Goal: Use online tool/utility: Utilize a website feature to perform a specific function

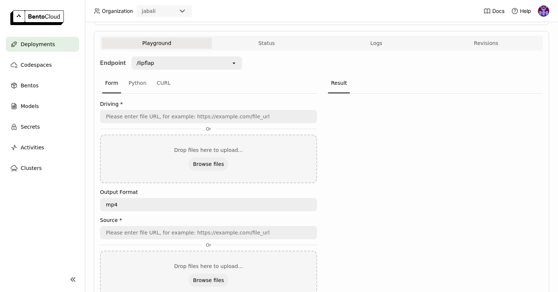
scroll to position [39, 0]
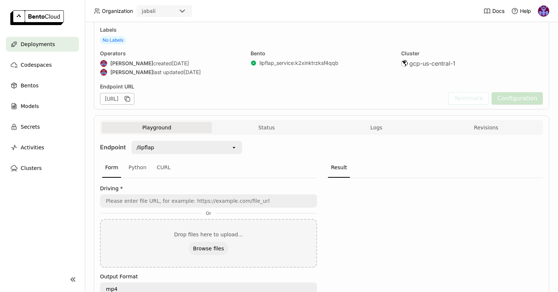
click at [186, 155] on div "/lipflap open" at bounding box center [184, 149] width 116 height 17
click at [209, 144] on div "/lipflap" at bounding box center [181, 148] width 99 height 12
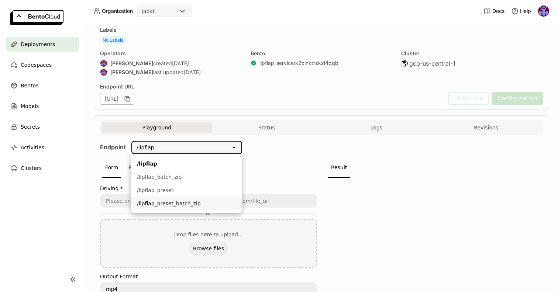
click at [185, 203] on div "/lipflap_preset_batch_zip" at bounding box center [186, 203] width 99 height 7
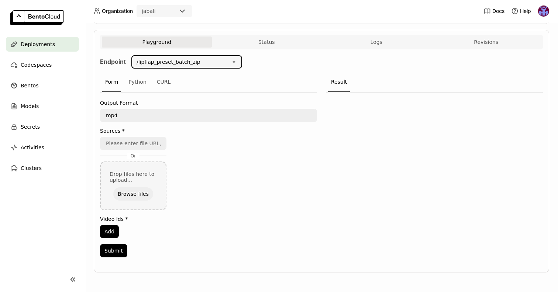
scroll to position [125, 0]
click at [131, 115] on textarea "mp4" at bounding box center [209, 115] width 216 height 12
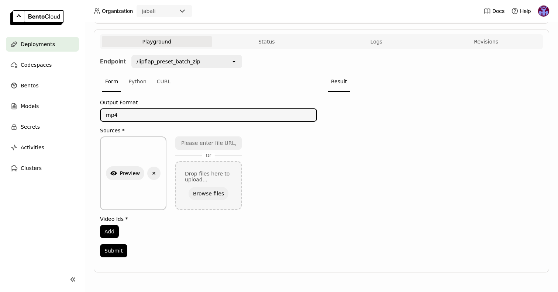
drag, startPoint x: 120, startPoint y: 114, endPoint x: 77, endPoint y: 114, distance: 42.8
click at [77, 114] on main "Deployments Codespaces Bentos Models Secrets Activities Clusters Deployments > …" at bounding box center [279, 146] width 558 height 292
paste textarea "ogv"
click at [66, 211] on nav "Deployments Codespaces Bentos Models Secrets Activities Clusters" at bounding box center [42, 147] width 85 height 221
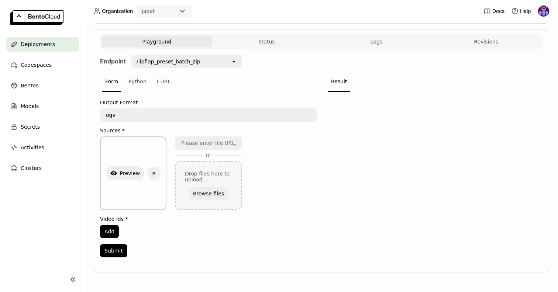
scroll to position [126, 0]
click at [148, 230] on div "Add" at bounding box center [208, 231] width 217 height 13
click at [118, 251] on button "Submit" at bounding box center [113, 250] width 27 height 13
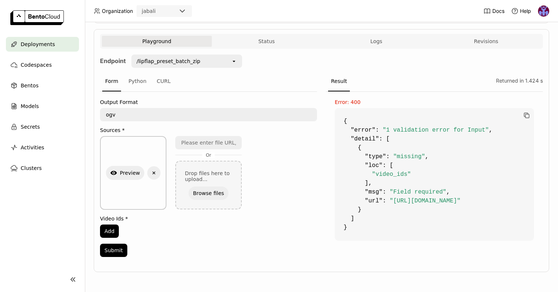
click at [123, 217] on label "Video Ids *" at bounding box center [208, 219] width 217 height 6
click at [124, 217] on label "Video Ids *" at bounding box center [208, 219] width 217 height 6
click at [130, 218] on label "Video Ids *" at bounding box center [208, 219] width 217 height 6
click at [182, 61] on div "/lipflap_preset_batch_zip" at bounding box center [169, 61] width 64 height 7
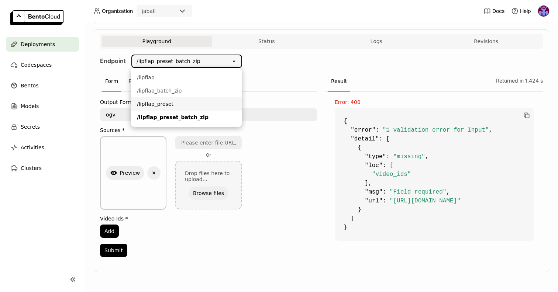
click at [176, 104] on div "/lipflap_preset" at bounding box center [186, 103] width 99 height 7
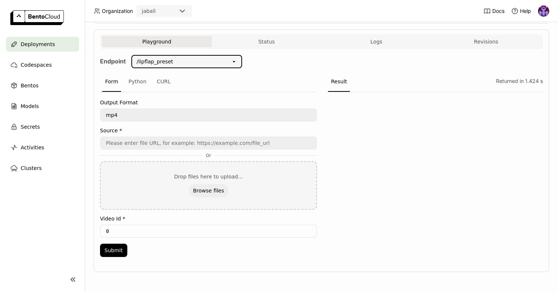
scroll to position [125, 0]
click at [234, 62] on icon at bounding box center [234, 61] width 3 height 1
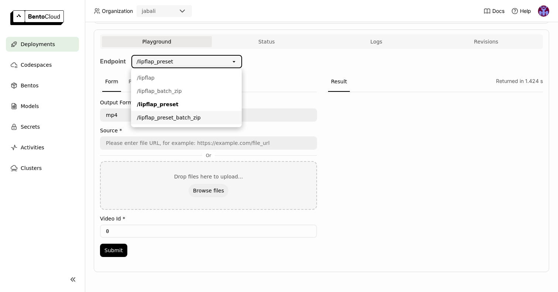
click at [186, 120] on div "/lipflap_preset_batch_zip" at bounding box center [186, 117] width 99 height 7
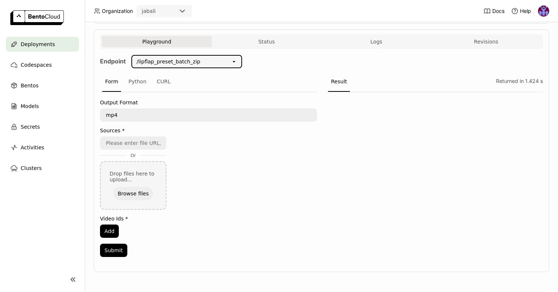
click at [129, 116] on textarea "mp4" at bounding box center [209, 115] width 216 height 12
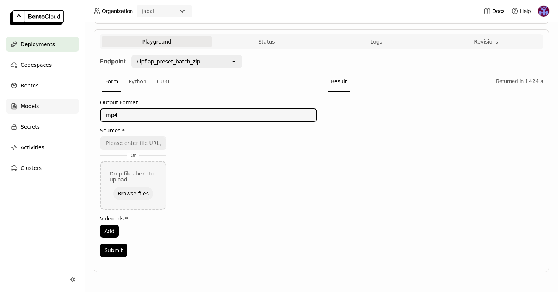
drag, startPoint x: 134, startPoint y: 115, endPoint x: 49, endPoint y: 113, distance: 84.9
click at [50, 113] on main "Deployments Codespaces Bentos Models Secrets Activities Clusters Deployments > …" at bounding box center [279, 146] width 558 height 292
type textarea "ogv"
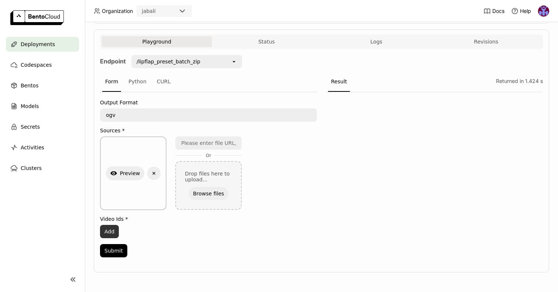
click at [113, 230] on button "Add" at bounding box center [109, 231] width 19 height 13
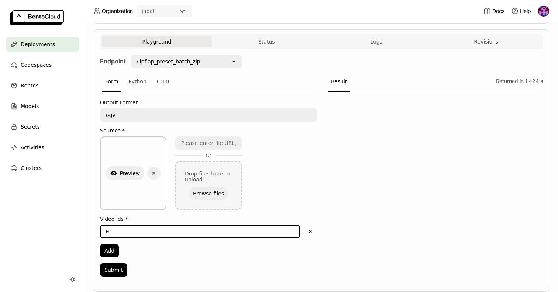
drag, startPoint x: 121, startPoint y: 231, endPoint x: 86, endPoint y: 232, distance: 35.1
click at [87, 231] on div "Deployments > lip-flap-service-qkxa lip-flap-service-qkxa Running Labels No Lab…" at bounding box center [321, 157] width 473 height 270
click at [113, 269] on button "Submit" at bounding box center [113, 270] width 27 height 13
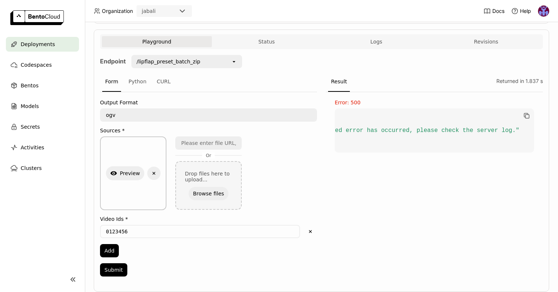
scroll to position [0, 0]
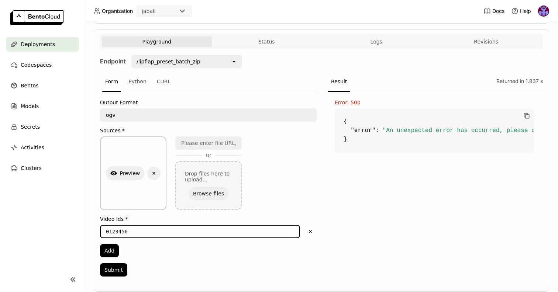
drag, startPoint x: 137, startPoint y: 232, endPoint x: 58, endPoint y: 229, distance: 79.0
click at [63, 229] on main "Deployments Codespaces Bentos Models Secrets Activities Clusters Deployments > …" at bounding box center [279, 146] width 558 height 292
click at [116, 269] on button "Submit" at bounding box center [113, 270] width 27 height 13
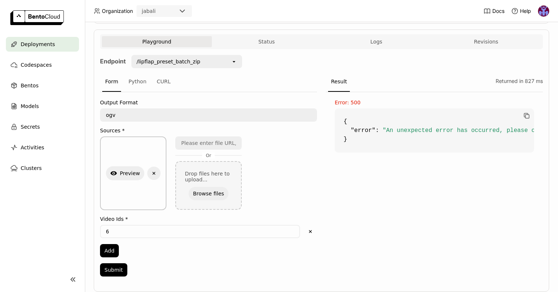
drag, startPoint x: 105, startPoint y: 230, endPoint x: 66, endPoint y: 230, distance: 39.5
click at [66, 230] on main "Deployments Codespaces Bentos Models Secrets Activities Clusters Deployments > …" at bounding box center [279, 146] width 558 height 292
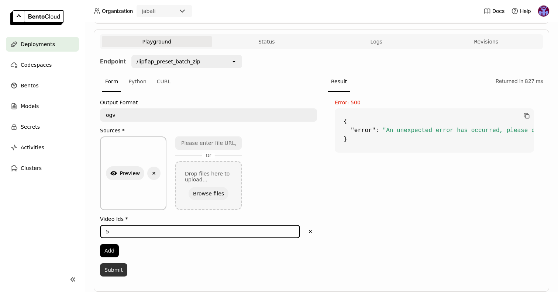
type input "5"
click at [112, 269] on button "Submit" at bounding box center [113, 270] width 27 height 13
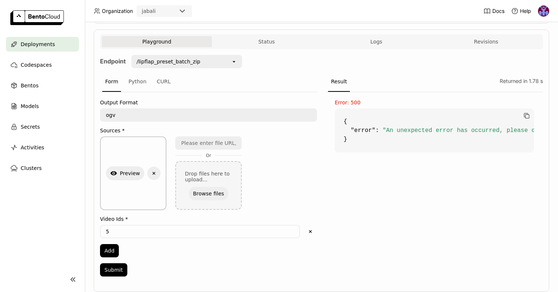
click at [214, 61] on div "/lipflap_preset_batch_zip" at bounding box center [181, 62] width 99 height 12
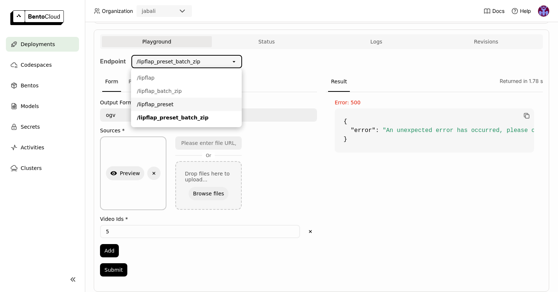
click at [189, 104] on div "/lipflap_preset" at bounding box center [186, 104] width 99 height 7
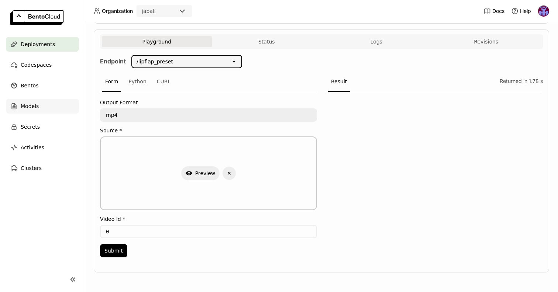
drag, startPoint x: 123, startPoint y: 116, endPoint x: 71, endPoint y: 113, distance: 52.1
click at [75, 113] on main "Deployments Codespaces Bentos Models Secrets Activities Clusters Deployments > …" at bounding box center [279, 146] width 558 height 292
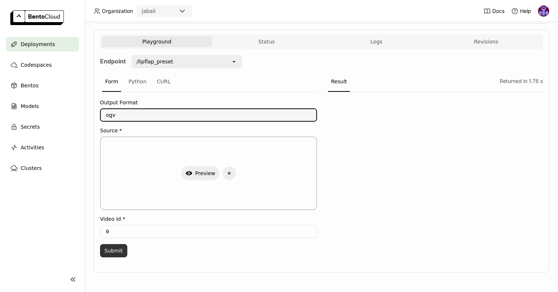
type textarea "ogv"
click at [116, 253] on button "Submit" at bounding box center [113, 250] width 27 height 13
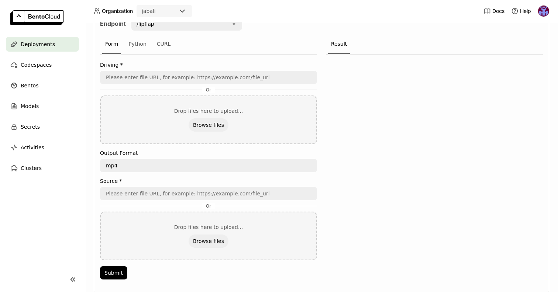
scroll to position [24, 0]
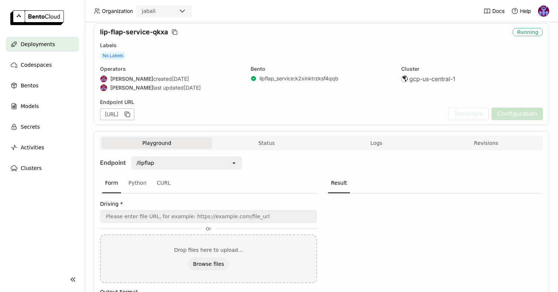
click at [179, 161] on div "/lipflap" at bounding box center [181, 163] width 99 height 12
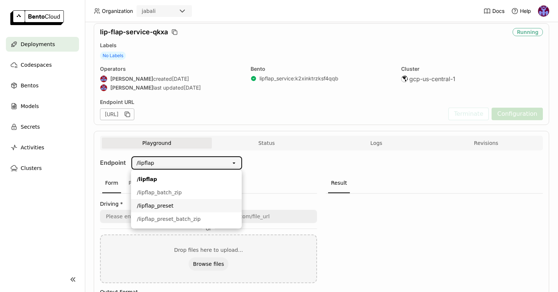
click at [171, 202] on div "/lipflap_preset" at bounding box center [186, 205] width 99 height 7
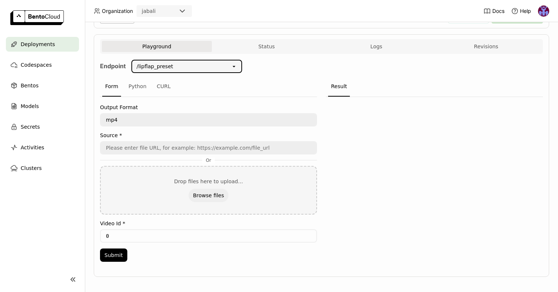
scroll to position [125, 0]
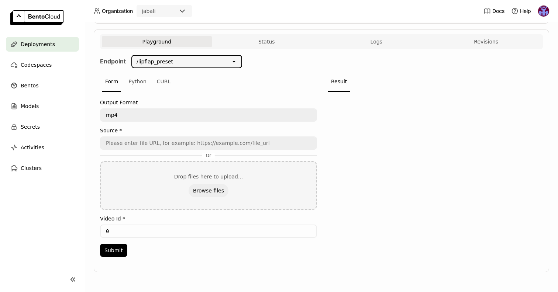
click at [240, 62] on div "open" at bounding box center [236, 62] width 10 height 12
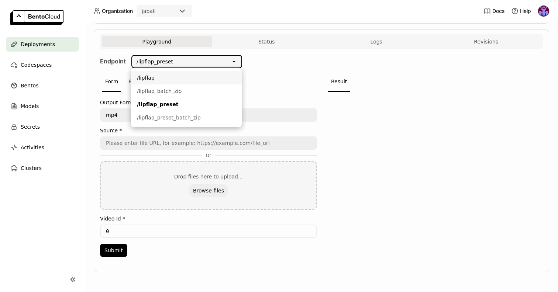
click at [161, 77] on div "/lipflap" at bounding box center [186, 77] width 99 height 7
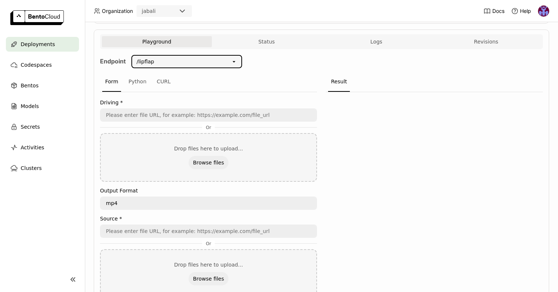
click at [236, 61] on icon "open" at bounding box center [234, 62] width 6 height 6
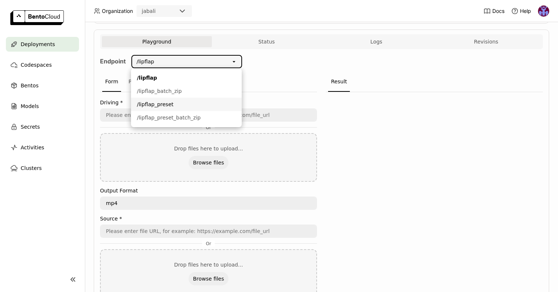
click at [172, 102] on div "/lipflap_preset" at bounding box center [186, 104] width 99 height 7
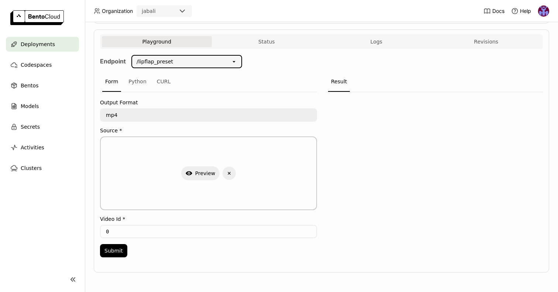
click at [81, 231] on main "Deployments Codespaces Bentos Models Secrets Activities Clusters Deployments > …" at bounding box center [279, 146] width 558 height 292
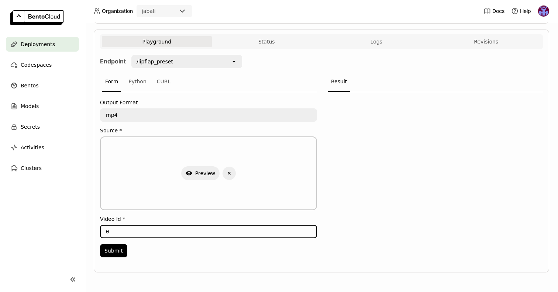
click at [97, 164] on div "Playground Status Logs Revisions Endpoint /lipflap_preset open Form Python CURL…" at bounding box center [321, 151] width 455 height 243
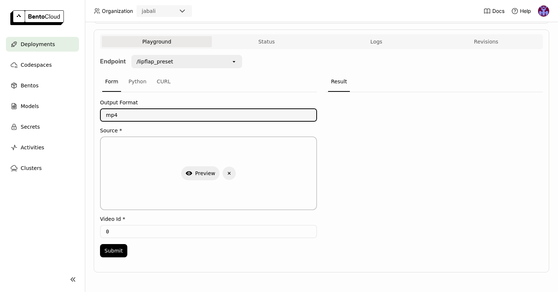
drag, startPoint x: 55, startPoint y: 114, endPoint x: 50, endPoint y: 114, distance: 5.6
click at [52, 114] on main "Deployments Codespaces Bentos Models Secrets Activities Clusters Deployments > …" at bounding box center [279, 146] width 558 height 292
click at [116, 252] on button "Submit" at bounding box center [113, 250] width 27 height 13
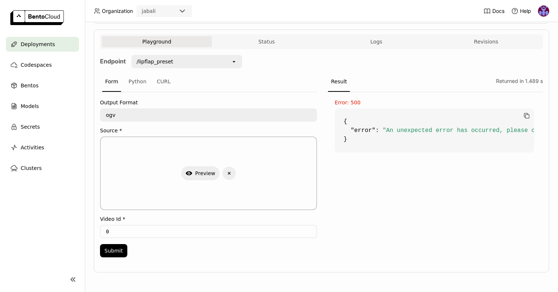
click at [169, 60] on div "/lipflap_preset" at bounding box center [155, 61] width 37 height 7
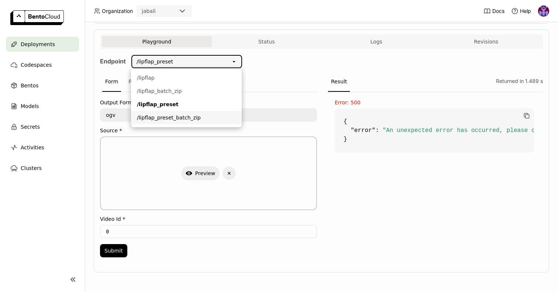
click at [167, 115] on div "/lipflap_preset_batch_zip" at bounding box center [186, 117] width 99 height 7
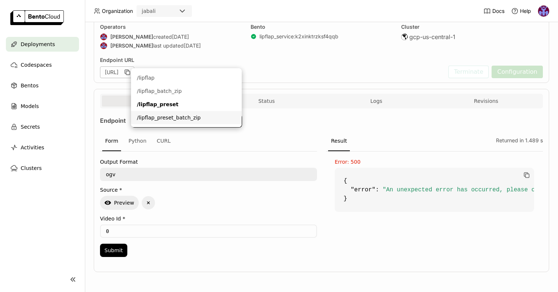
type textarea "mp4"
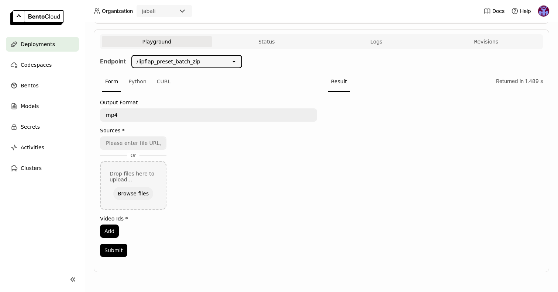
click at [206, 61] on div "/lipflap_preset_batch_zip" at bounding box center [181, 62] width 99 height 12
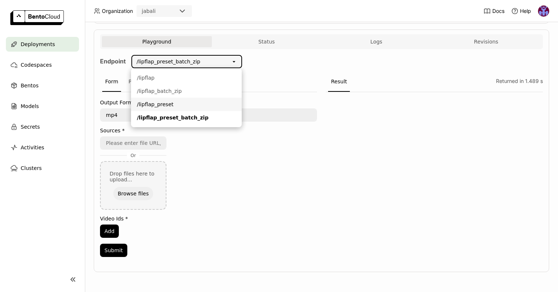
click at [175, 104] on div "/lipflap_preset" at bounding box center [186, 104] width 99 height 7
